Goal: Find specific page/section

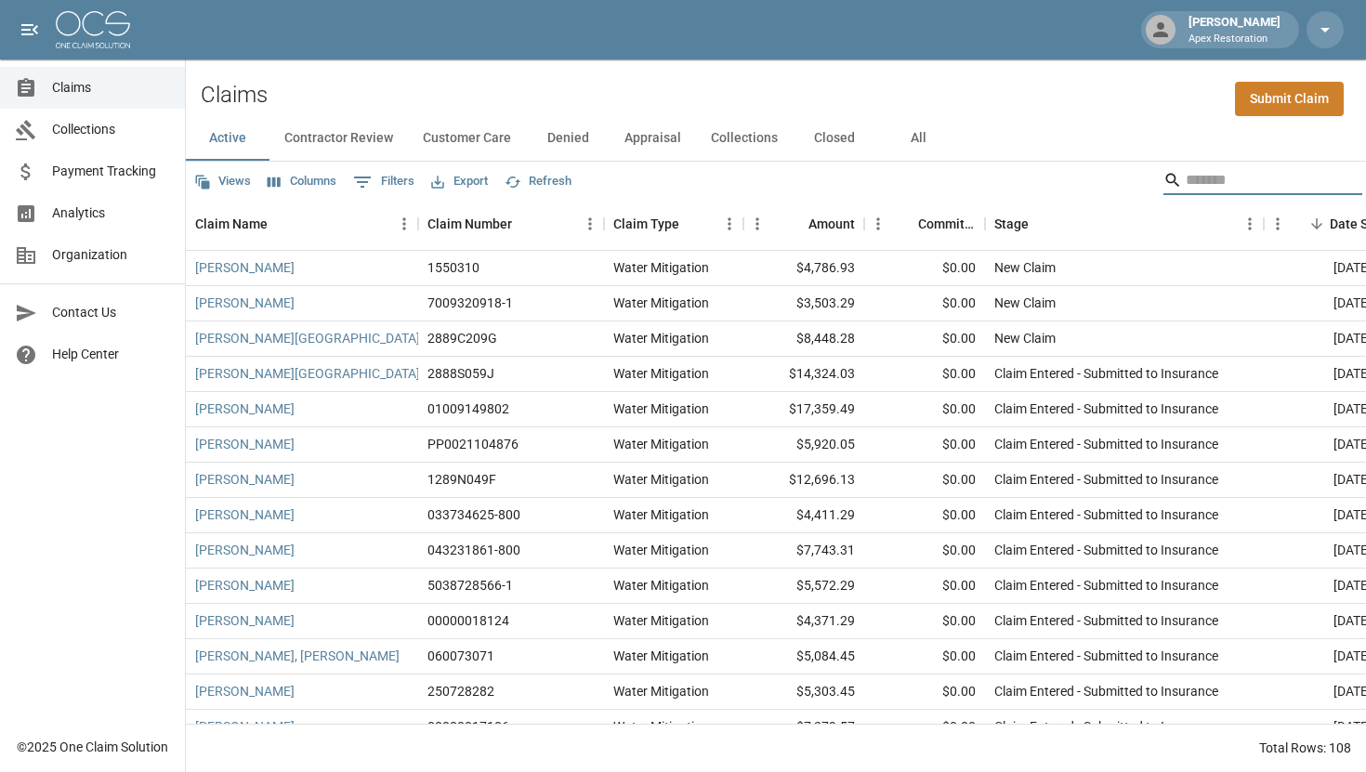
click at [1216, 176] on input "Search" at bounding box center [1260, 180] width 149 height 30
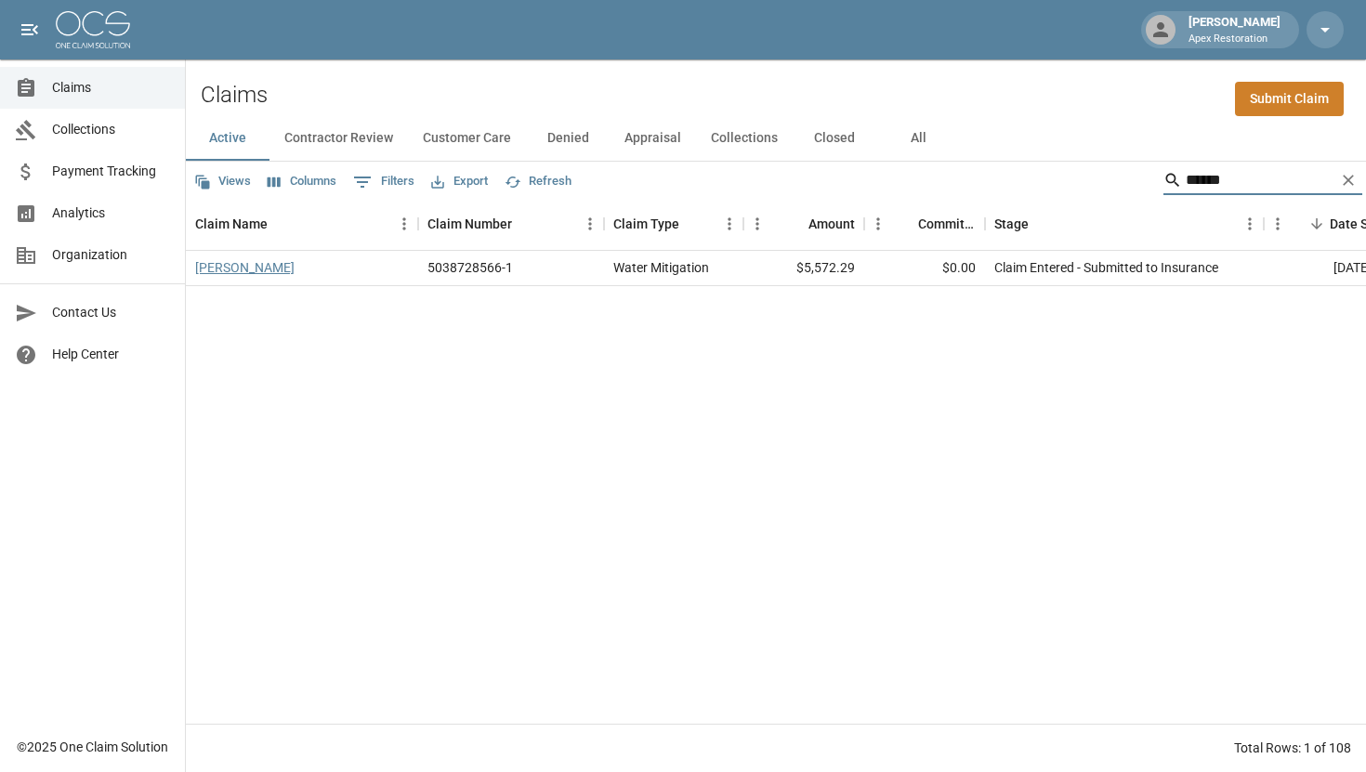
type input "******"
click at [241, 262] on link "[PERSON_NAME]" at bounding box center [244, 267] width 99 height 19
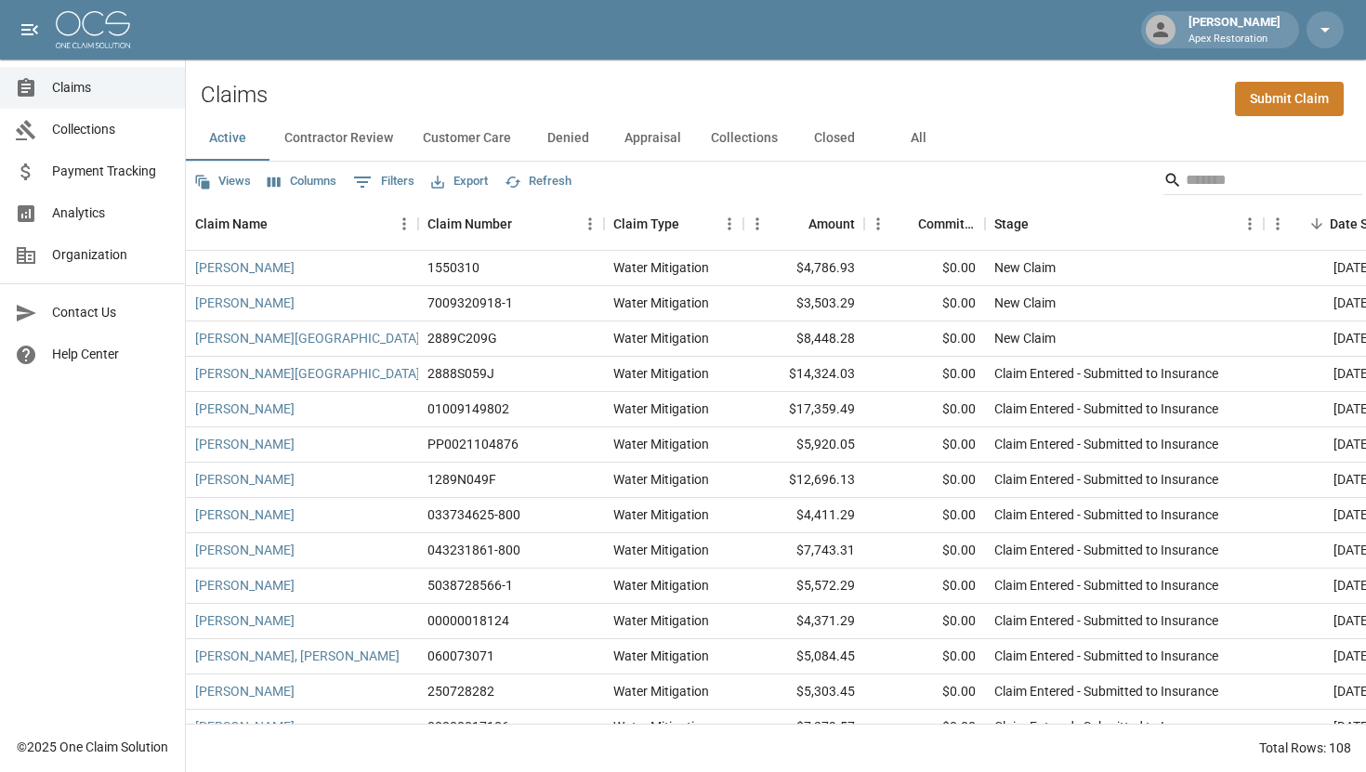
click at [1078, 131] on div "Active Contractor Review Customer Care Denied Appraisal Collections Closed All" at bounding box center [776, 138] width 1180 height 45
